Goal: Find specific page/section: Find specific page/section

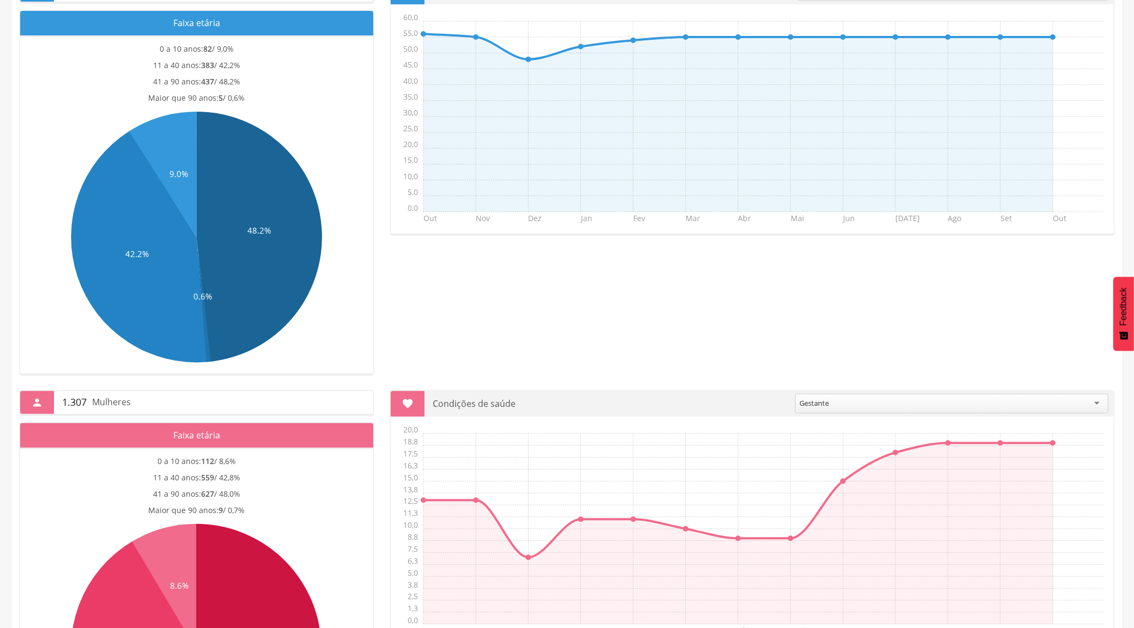
scroll to position [519, 0]
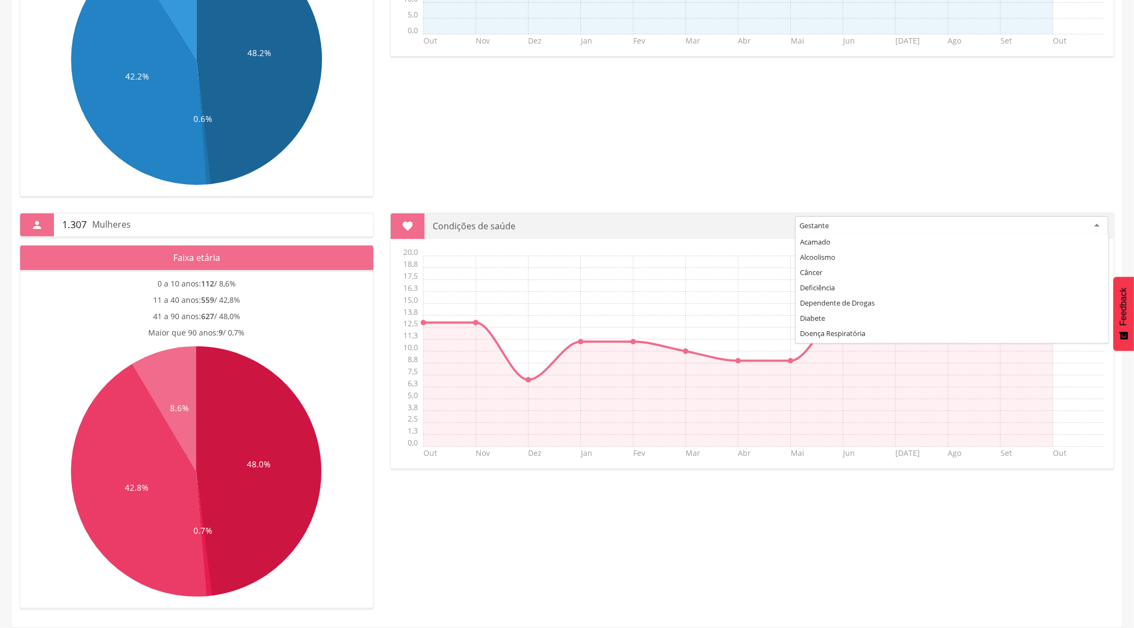
click at [1097, 229] on div "Gestante" at bounding box center [951, 226] width 313 height 20
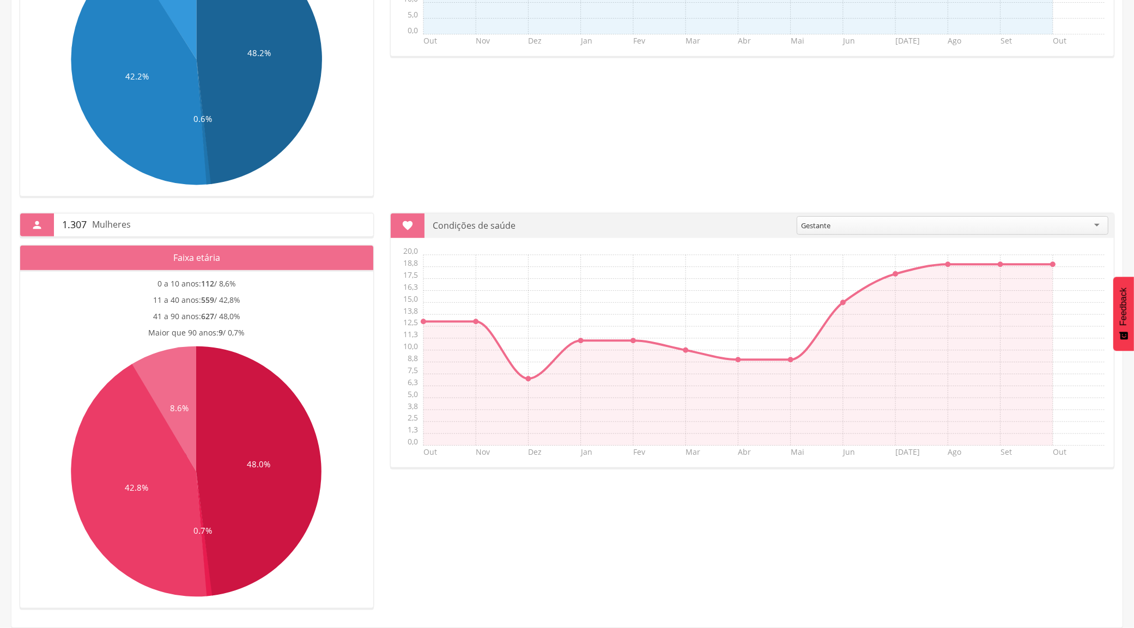
click at [1098, 227] on div "Gestante" at bounding box center [953, 225] width 312 height 19
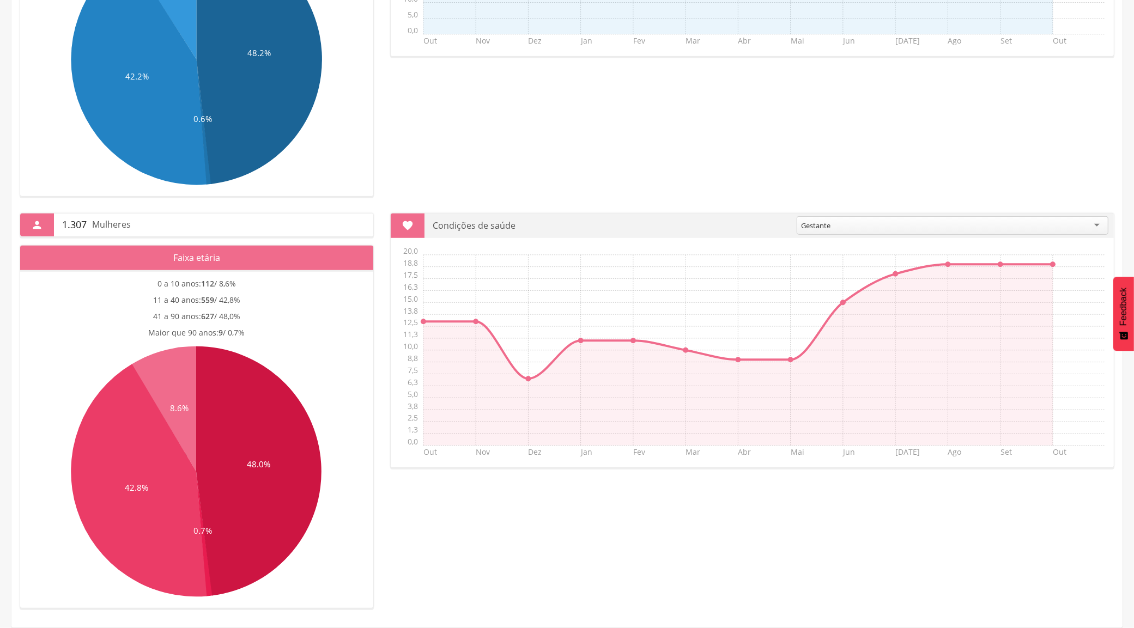
click at [227, 314] on span "627 / 48,0%" at bounding box center [220, 316] width 39 height 10
click at [206, 437] on icon at bounding box center [259, 472] width 125 height 250
click at [33, 224] on icon "" at bounding box center [37, 225] width 12 height 12
click at [80, 224] on span "1.307" at bounding box center [74, 225] width 25 height 14
click at [87, 225] on span "1.307" at bounding box center [74, 225] width 25 height 14
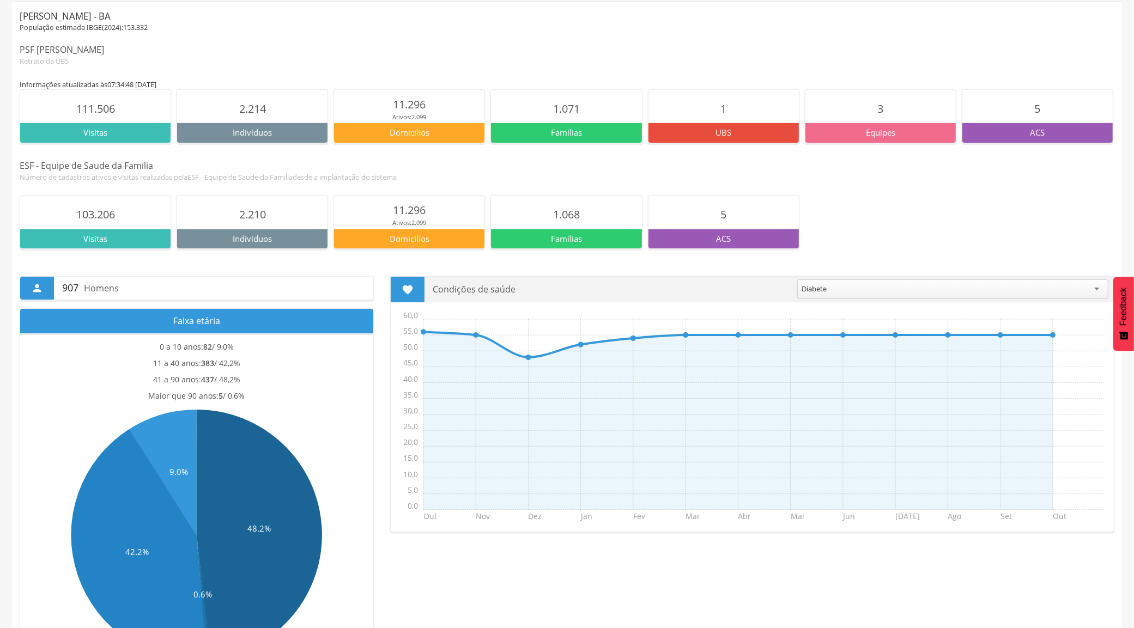
scroll to position [0, 0]
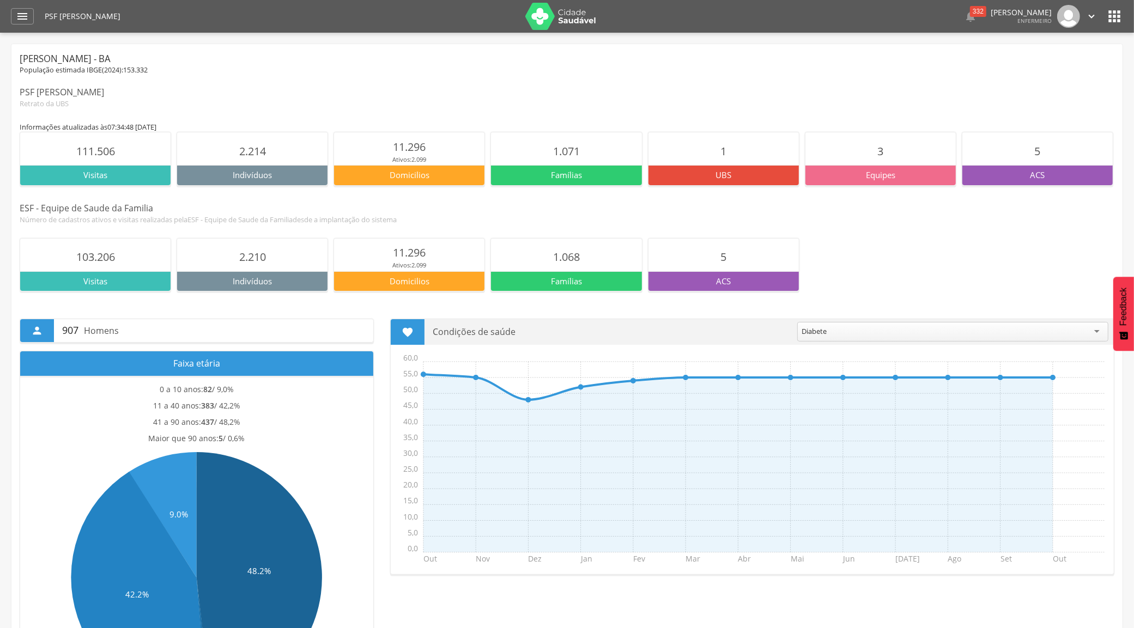
click at [1114, 20] on icon "" at bounding box center [1114, 16] width 17 height 17
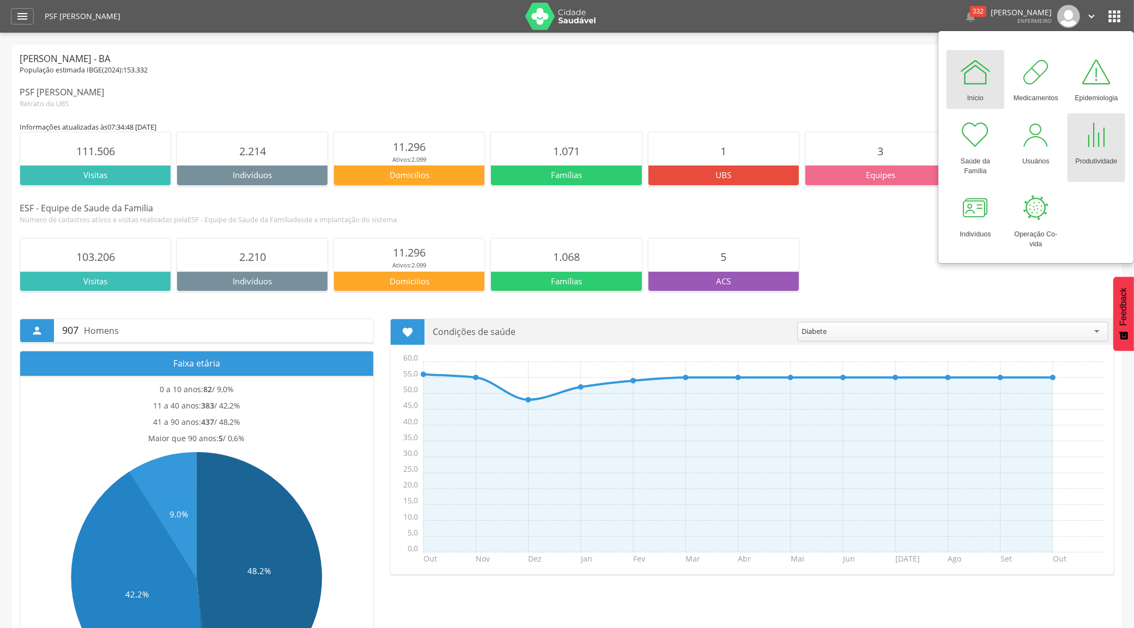
click at [1109, 158] on div "Produtividade" at bounding box center [1096, 159] width 42 height 15
